Goal: Navigation & Orientation: Find specific page/section

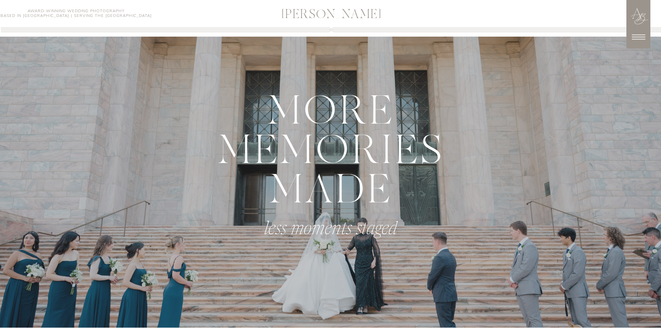
scroll to position [363, 0]
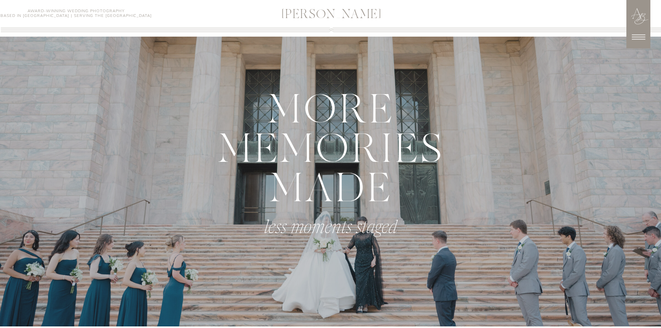
click at [643, 41] on icon at bounding box center [639, 37] width 20 height 20
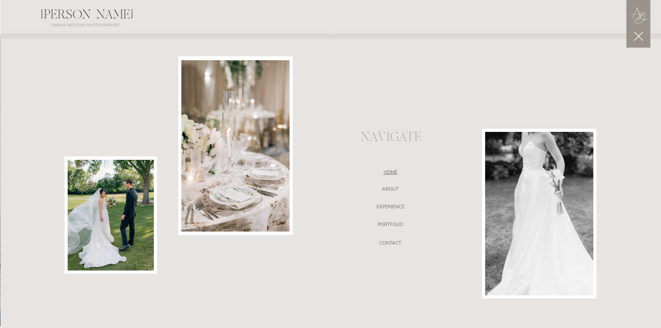
click at [389, 171] on nav "HOME" at bounding box center [390, 173] width 167 height 8
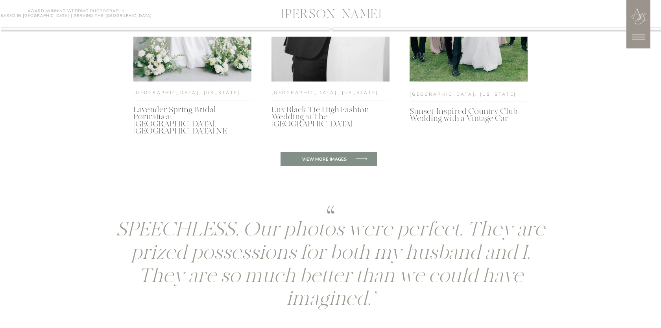
scroll to position [2924, 0]
click at [356, 160] on icon at bounding box center [361, 157] width 15 height 15
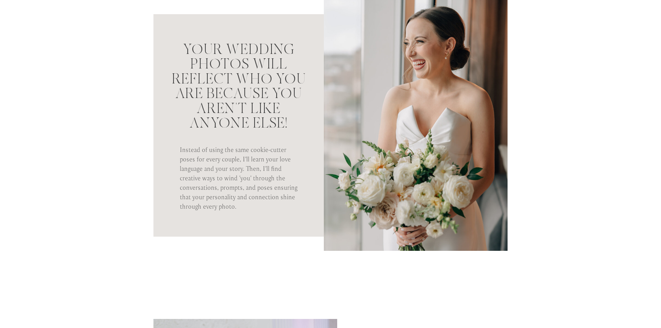
scroll to position [506, 0]
